Goal: Use online tool/utility: Utilize a website feature to perform a specific function

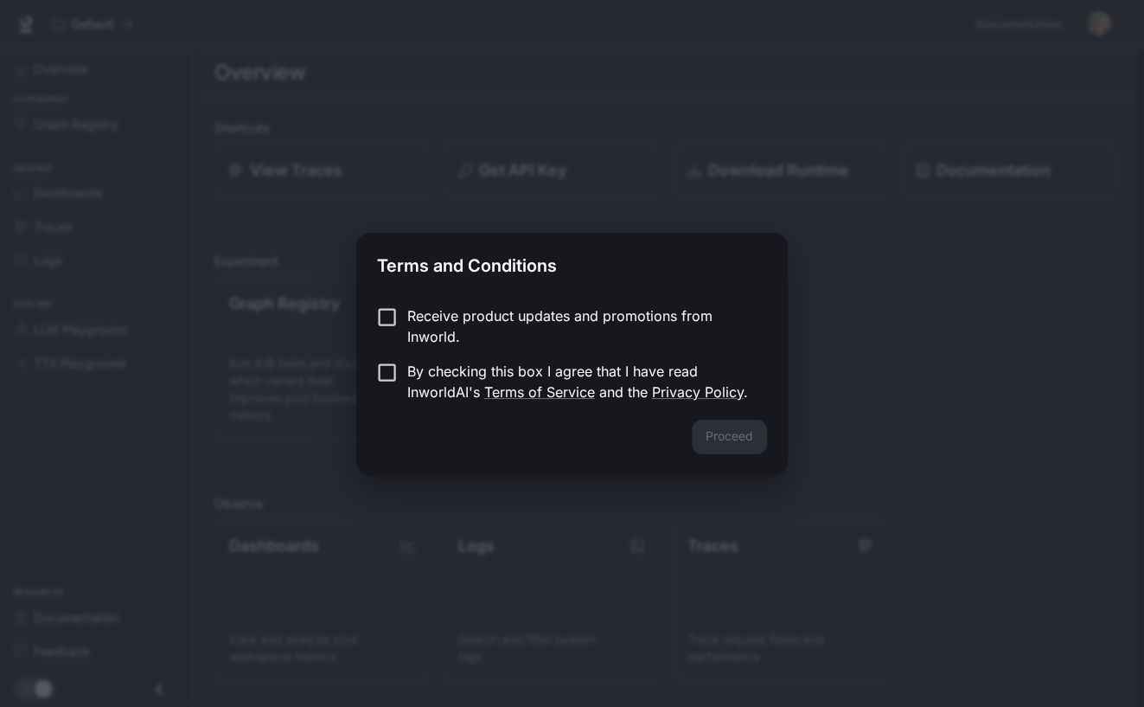
click at [433, 318] on p "Receive product updates and promotions from Inworld." at bounding box center [580, 326] width 346 height 42
click at [414, 318] on p "Receive product updates and promotions from Inworld." at bounding box center [580, 326] width 346 height 42
click at [734, 432] on button "Proceed" at bounding box center [729, 436] width 75 height 35
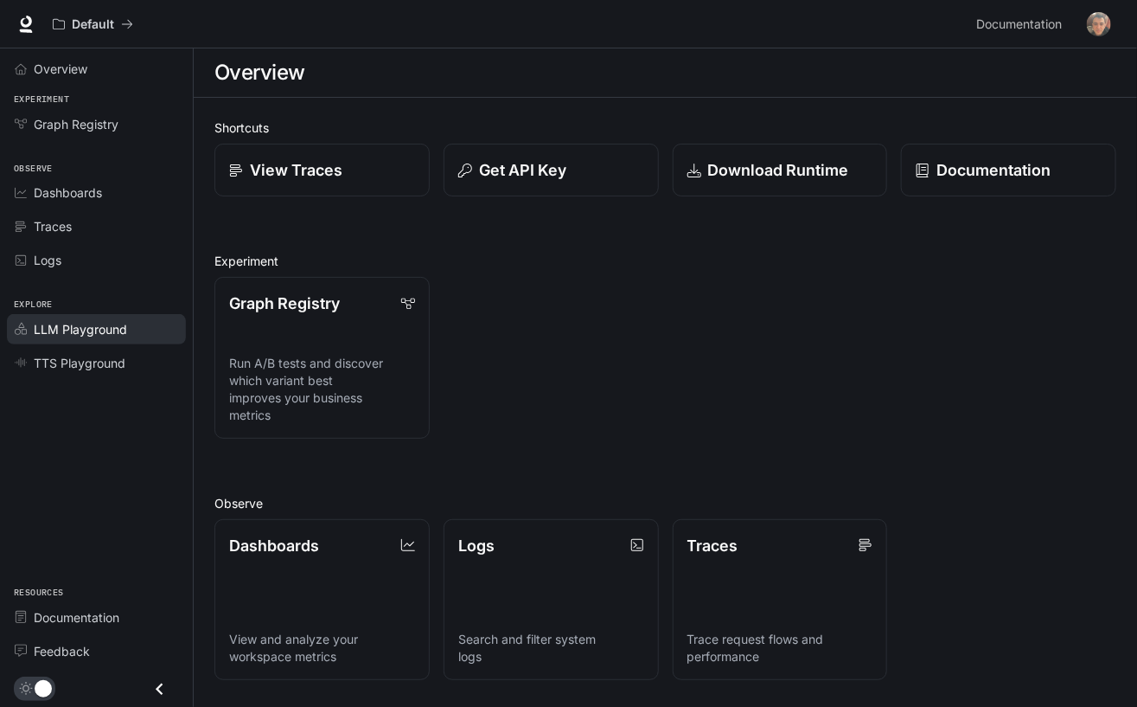
click at [101, 336] on span "LLM Playground" at bounding box center [80, 329] width 93 height 18
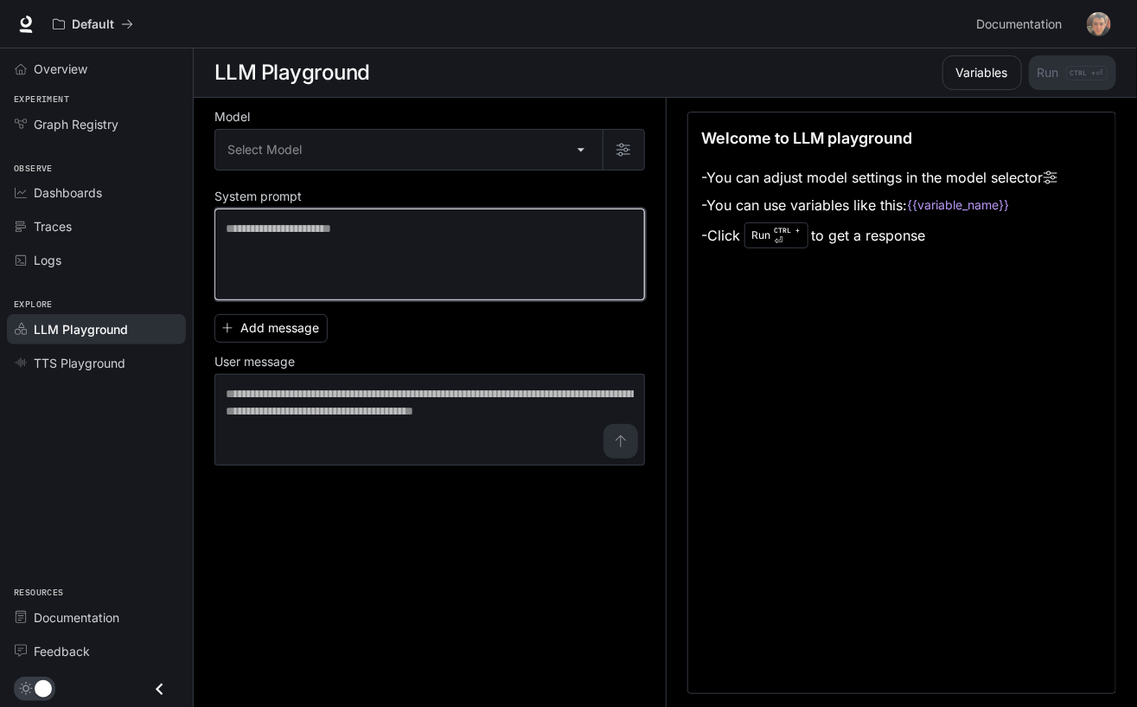
click at [336, 242] on textarea at bounding box center [430, 254] width 408 height 69
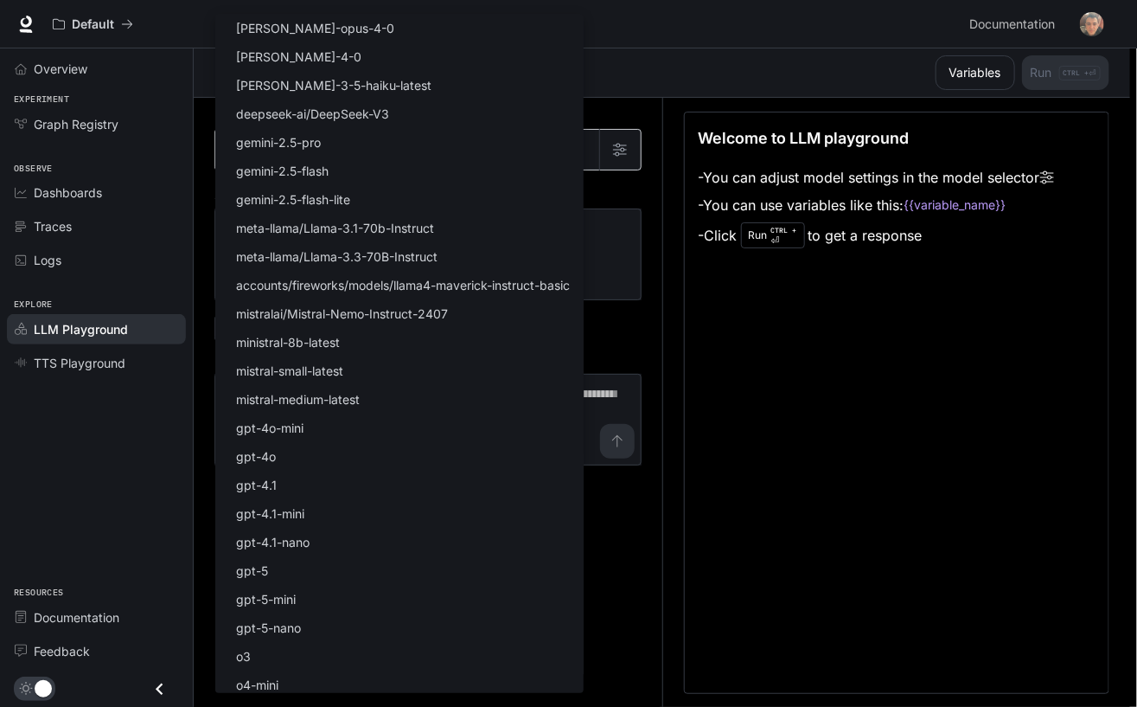
click at [381, 150] on body "Skip to main content Default Documentation Documentation Portal Overview Experi…" at bounding box center [568, 353] width 1137 height 707
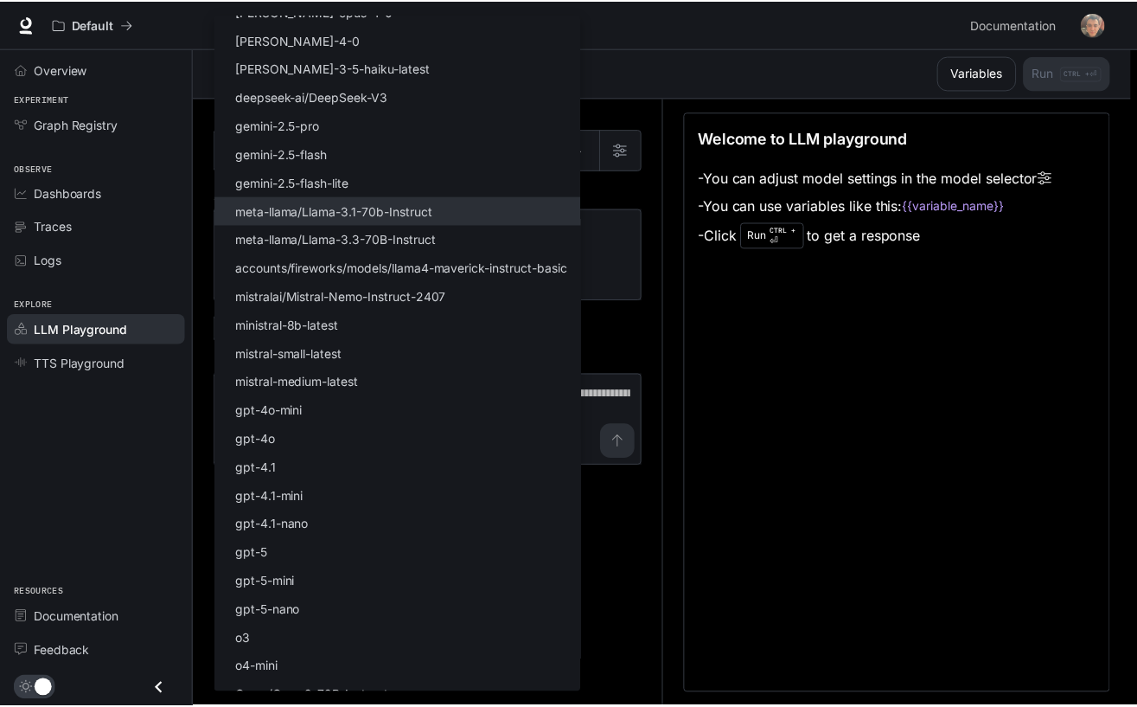
scroll to position [34, 0]
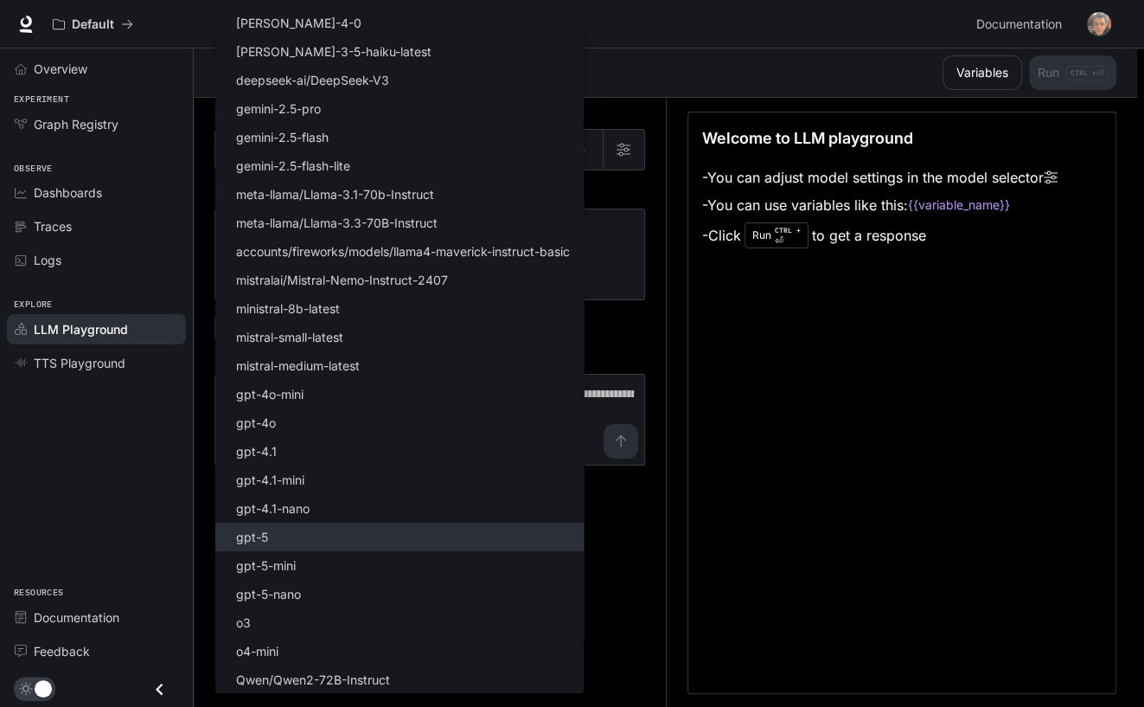
click at [438, 530] on li "gpt-5" at bounding box center [399, 536] width 368 height 29
type input "*****"
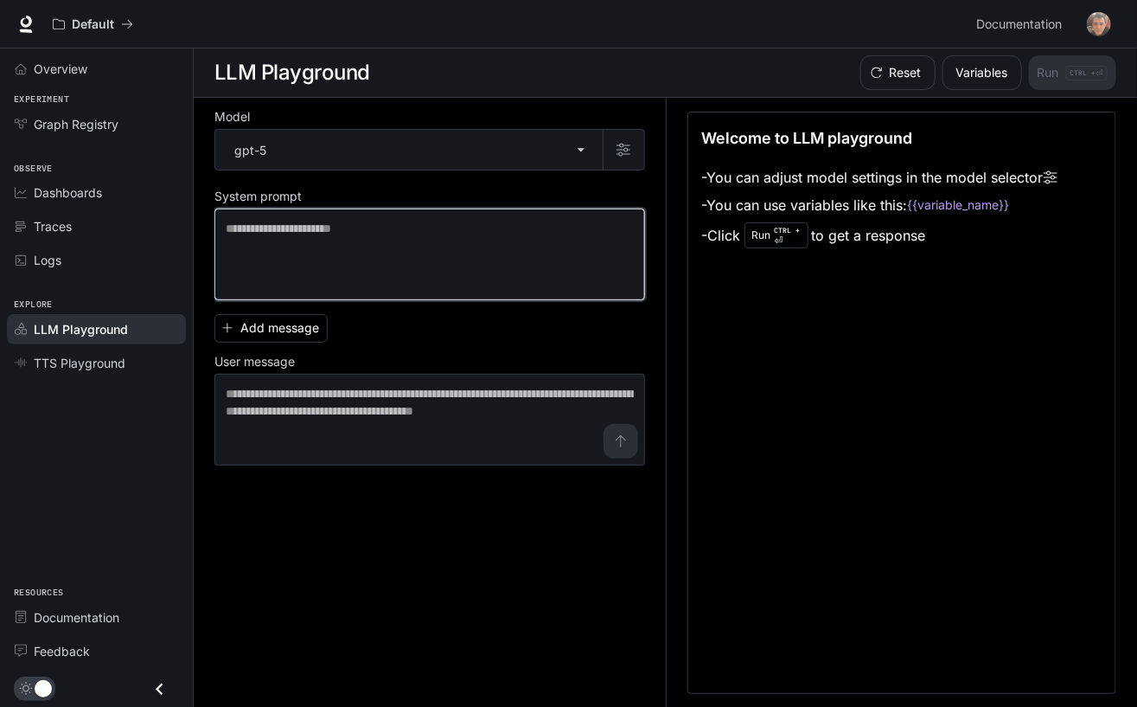
click at [562, 264] on textarea at bounding box center [430, 254] width 408 height 69
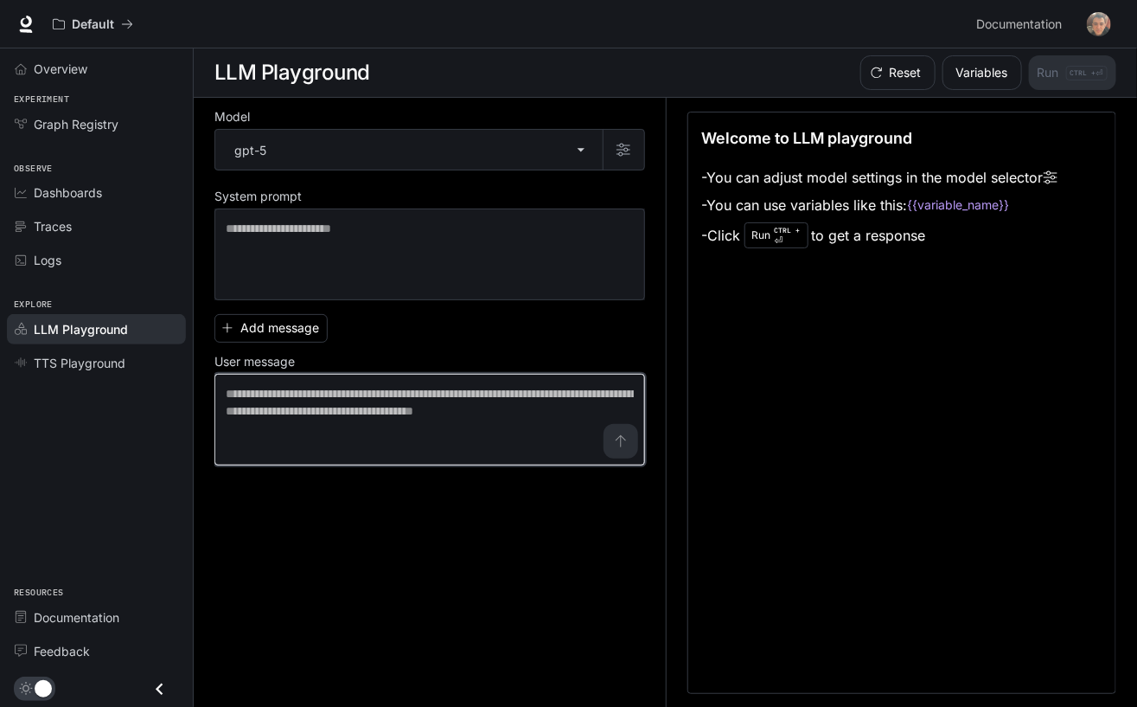
click at [289, 394] on textarea at bounding box center [430, 419] width 408 height 69
click at [977, 67] on button "Variables" at bounding box center [983, 72] width 80 height 35
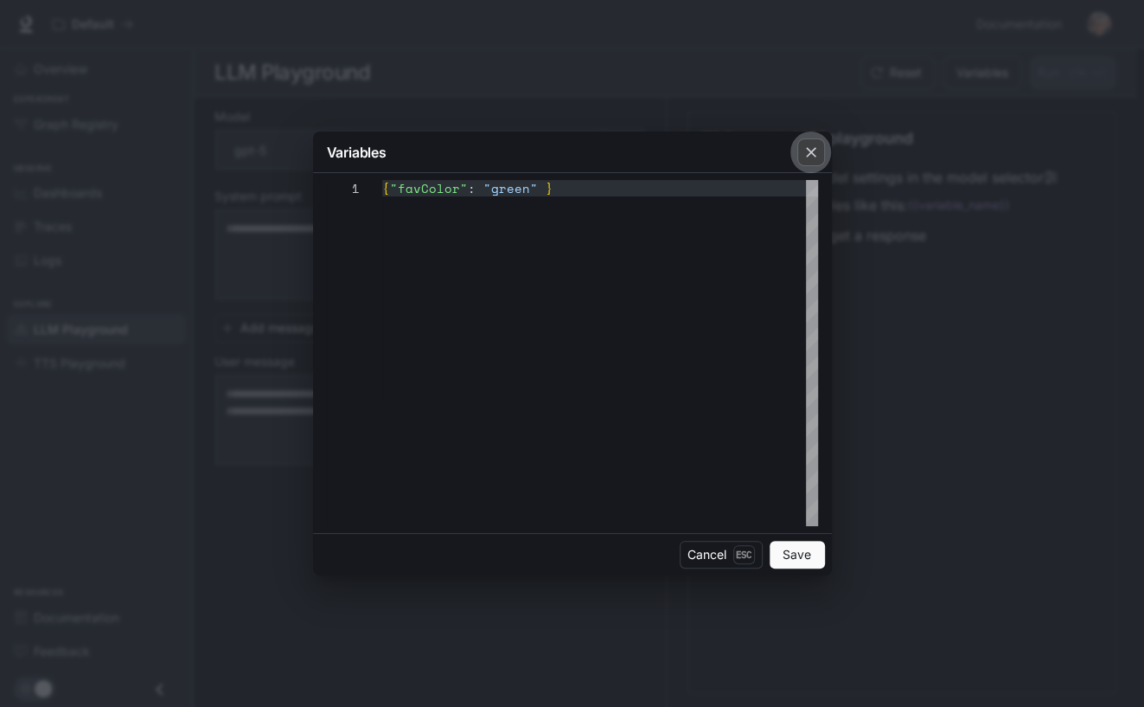
click at [815, 146] on icon "button" at bounding box center [811, 152] width 17 height 17
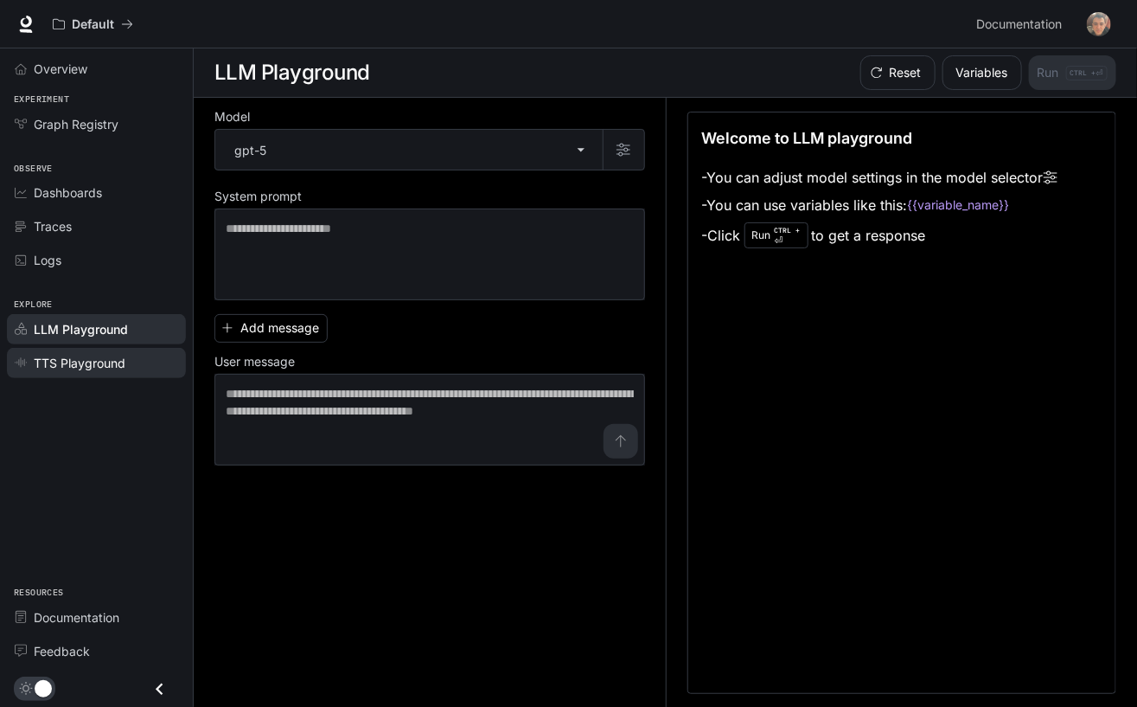
click at [114, 367] on span "TTS Playground" at bounding box center [80, 363] width 92 height 18
